Goal: Feedback & Contribution: Contribute content

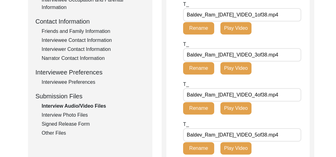
scroll to position [213, 0]
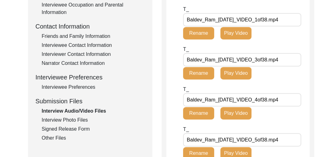
click at [68, 117] on div "Interview Photo Files" at bounding box center [93, 120] width 103 height 7
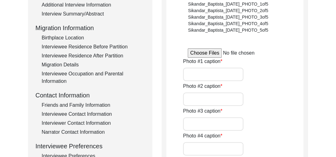
scroll to position [130, 0]
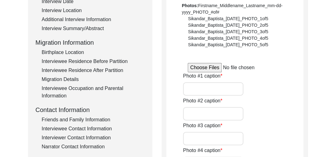
click at [202, 67] on input "file" at bounding box center [235, 67] width 94 height 9
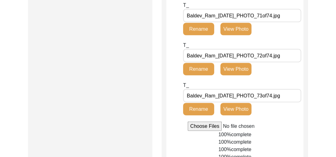
scroll to position [2677, 0]
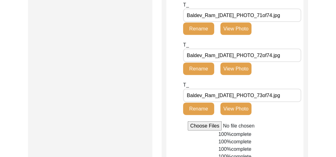
click at [214, 124] on input "file" at bounding box center [235, 125] width 94 height 9
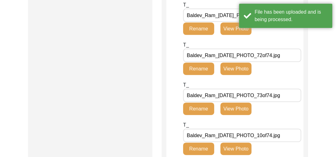
click at [211, 126] on div "T_ Baldev_Ram_[DATE]_PHOTO_10of74.jpg Rename View Photo" at bounding box center [225, 138] width 84 height 34
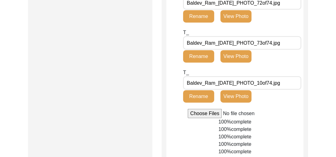
scroll to position [2723, 0]
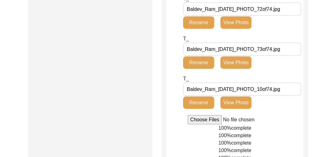
click at [196, 117] on input "file" at bounding box center [235, 119] width 94 height 9
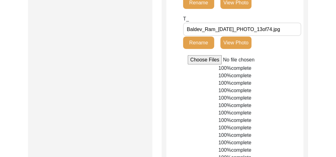
scroll to position [2816, 0]
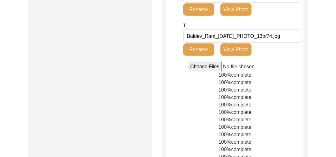
click at [206, 67] on input "file" at bounding box center [235, 66] width 94 height 9
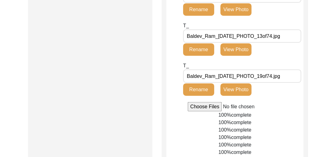
click at [201, 108] on input "file" at bounding box center [235, 106] width 94 height 9
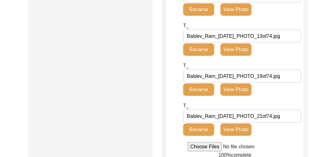
click at [200, 144] on input "file" at bounding box center [235, 146] width 94 height 9
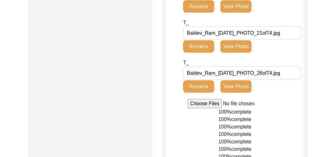
scroll to position [2892, 0]
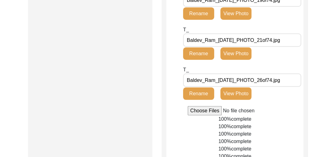
click at [200, 109] on input "file" at bounding box center [235, 110] width 94 height 9
type input "C:\fakepath\Baldev_Ram_[DATE]_PHOTO_24of74.jpg"
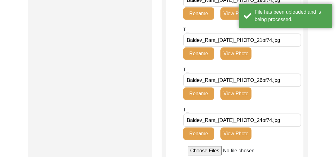
click at [206, 149] on input "file" at bounding box center [235, 150] width 94 height 9
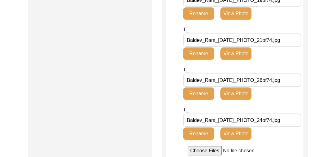
click at [208, 151] on input "file" at bounding box center [235, 150] width 94 height 9
click at [207, 151] on input "file" at bounding box center [235, 150] width 94 height 9
type input "C:\fakepath\Baldev_Ram_[DATE]_PHOTO_57of74.jpg"
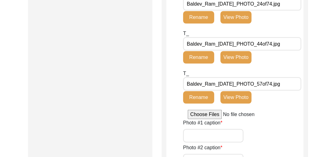
scroll to position [2990, 0]
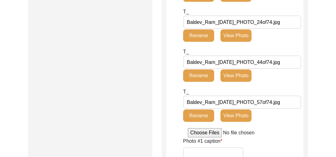
click at [207, 130] on input "file" at bounding box center [235, 132] width 94 height 9
type input "C:\fakepath\Baldev_Ram_[DATE]_VIDEO_74of74.jpg"
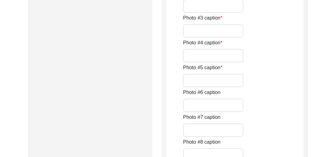
scroll to position [3176, 0]
